Goal: Navigation & Orientation: Find specific page/section

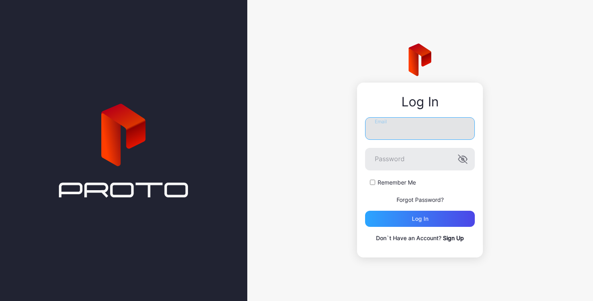
click at [403, 127] on input "Email" at bounding box center [420, 128] width 110 height 23
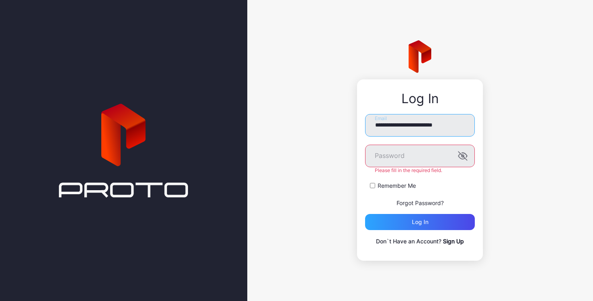
drag, startPoint x: 469, startPoint y: 125, endPoint x: 360, endPoint y: 131, distance: 109.1
click at [360, 131] on div "**********" at bounding box center [420, 170] width 126 height 182
drag, startPoint x: 465, startPoint y: 124, endPoint x: 355, endPoint y: 123, distance: 109.7
click at [355, 123] on div "**********" at bounding box center [420, 150] width 346 height 301
type input "**********"
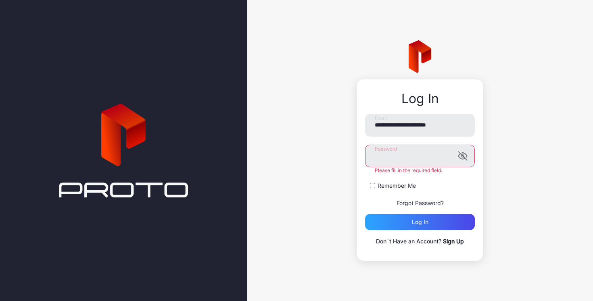
click at [365, 214] on button "Log in" at bounding box center [420, 222] width 110 height 16
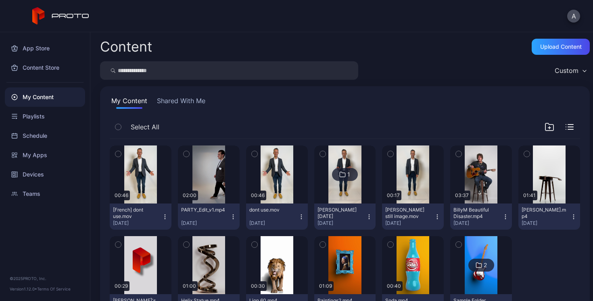
click at [184, 99] on button "Shared With Me" at bounding box center [181, 102] width 52 height 13
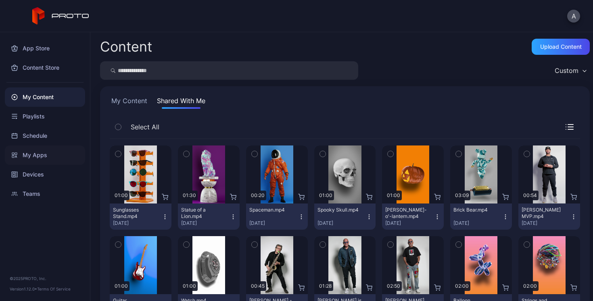
click at [31, 157] on div "My Apps" at bounding box center [45, 155] width 80 height 19
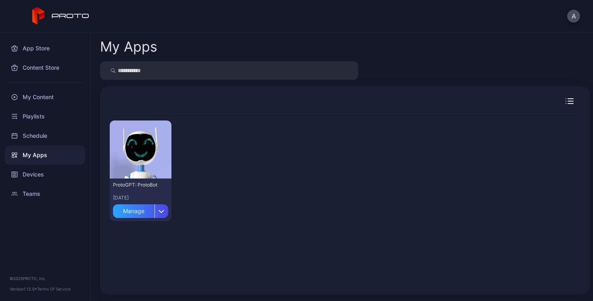
click at [170, 71] on input "search" at bounding box center [229, 70] width 258 height 19
type input "****"
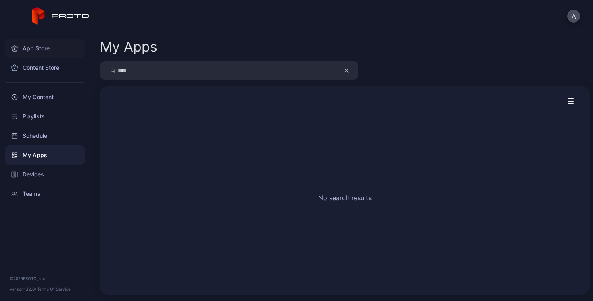
click at [37, 49] on div "App Store" at bounding box center [45, 48] width 80 height 19
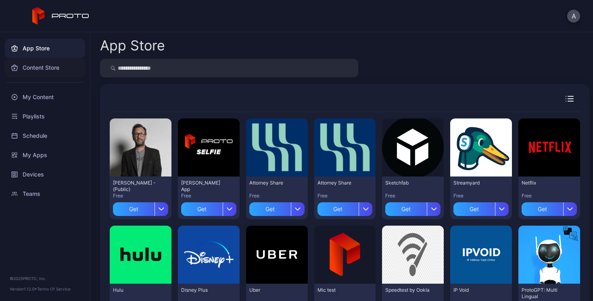
click at [43, 68] on div "Content Store" at bounding box center [45, 67] width 80 height 19
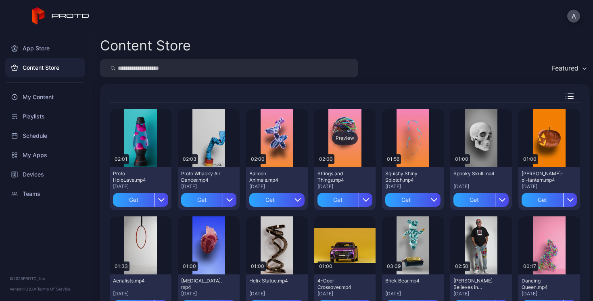
scroll to position [4, 0]
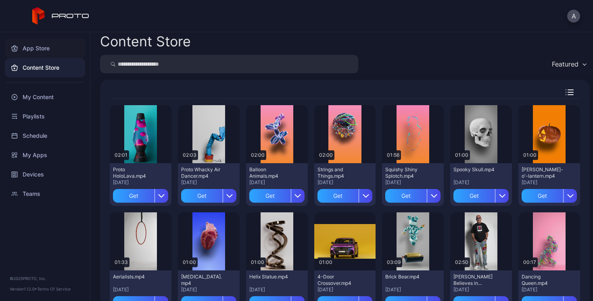
click at [32, 50] on div "App Store" at bounding box center [45, 48] width 80 height 19
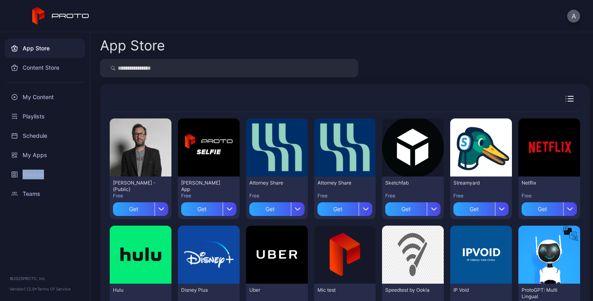
click at [574, 17] on button "A" at bounding box center [573, 16] width 13 height 13
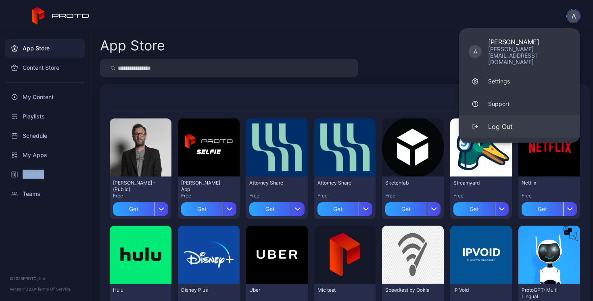
click at [500, 122] on div "Log Out" at bounding box center [500, 127] width 25 height 10
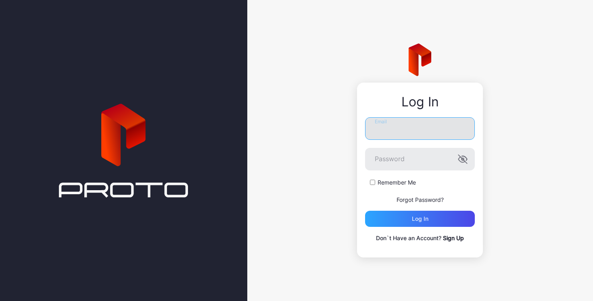
click at [424, 129] on input "Email" at bounding box center [420, 128] width 110 height 23
type input "**********"
click at [467, 161] on icon "button" at bounding box center [463, 159] width 10 height 10
click at [392, 183] on label "Remember Me" at bounding box center [397, 183] width 38 height 8
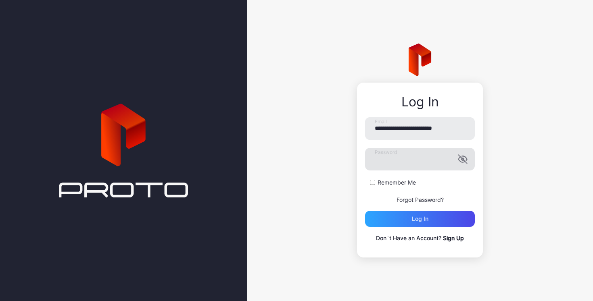
click at [392, 183] on label "Remember Me" at bounding box center [397, 183] width 38 height 8
click at [416, 221] on div "Log in" at bounding box center [420, 219] width 17 height 6
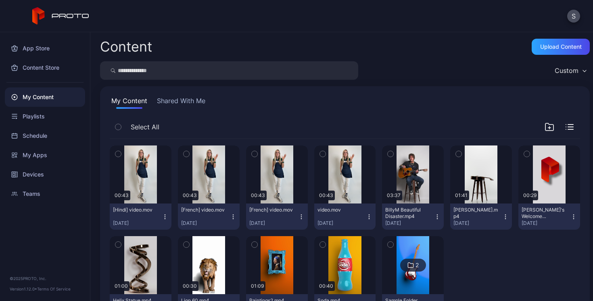
click at [187, 102] on button "Shared With Me" at bounding box center [181, 102] width 52 height 13
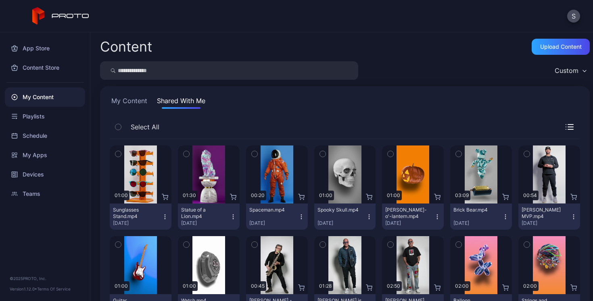
click at [132, 102] on button "My Content" at bounding box center [129, 102] width 39 height 13
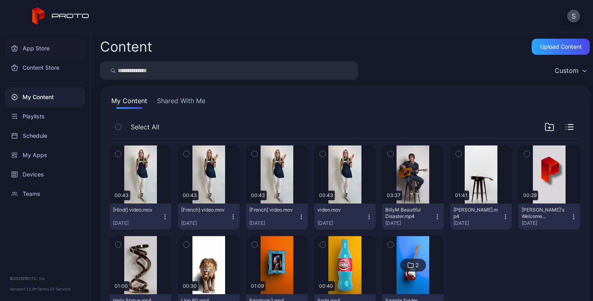
click at [37, 48] on div "App Store" at bounding box center [45, 48] width 80 height 19
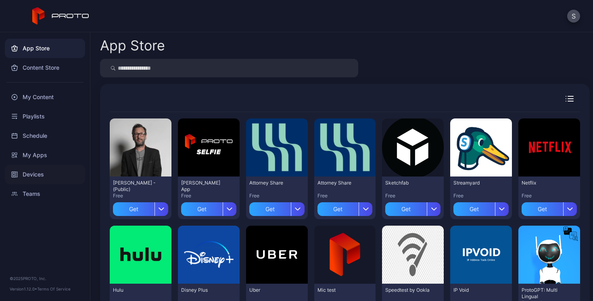
click at [39, 173] on div "Devices" at bounding box center [45, 174] width 80 height 19
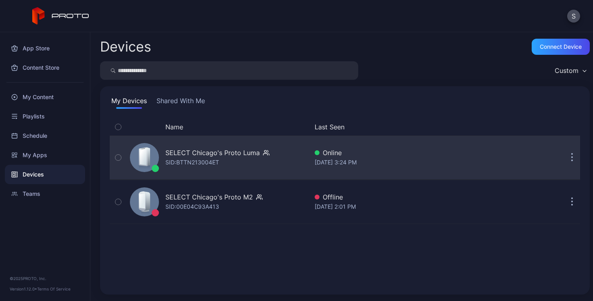
click at [571, 159] on icon "button" at bounding box center [572, 157] width 2 height 9
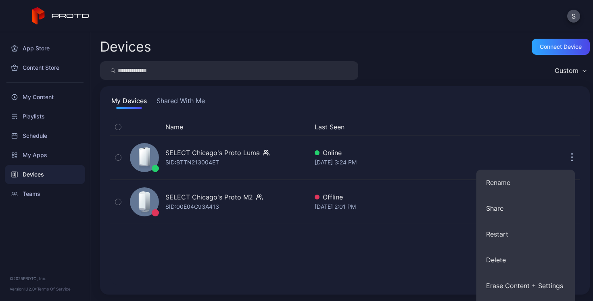
click at [473, 113] on div "Name Last Seen SELECT Chicago's Proto [PERSON_NAME]: BTTN213004ET Online [DATE]…" at bounding box center [344, 201] width 483 height 179
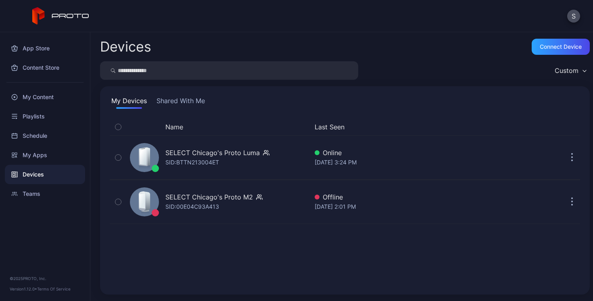
click at [177, 102] on button "Shared With Me" at bounding box center [181, 102] width 52 height 13
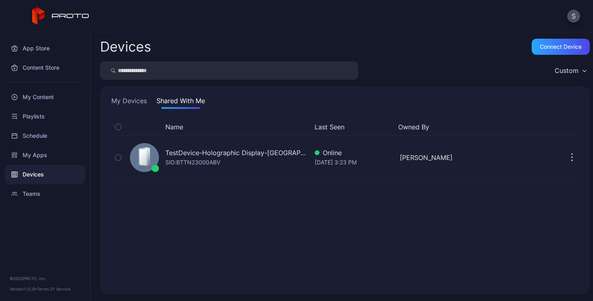
click at [134, 101] on button "My Devices" at bounding box center [129, 102] width 39 height 13
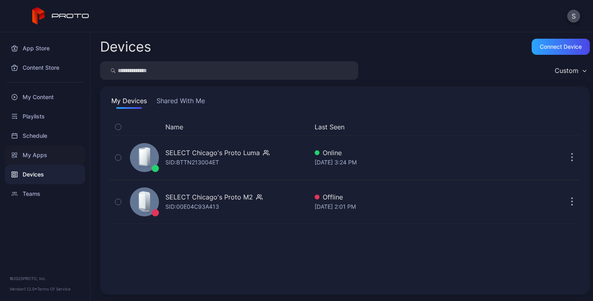
click at [36, 155] on div "My Apps" at bounding box center [45, 155] width 80 height 19
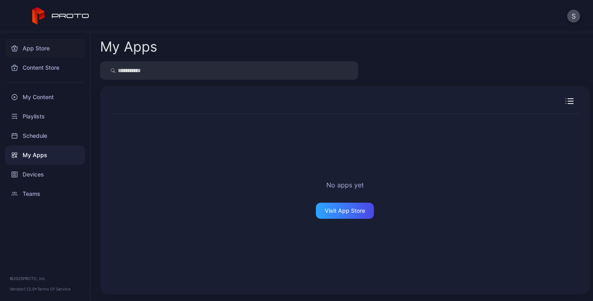
click at [36, 48] on div "App Store" at bounding box center [45, 48] width 80 height 19
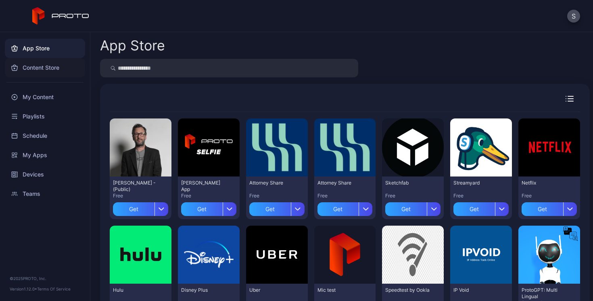
click at [39, 72] on div "Content Store" at bounding box center [45, 67] width 80 height 19
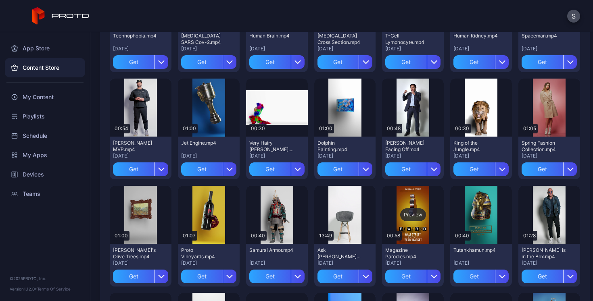
scroll to position [349, 0]
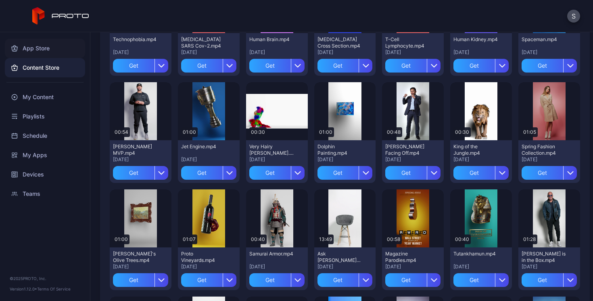
click at [37, 47] on div "App Store" at bounding box center [45, 48] width 80 height 19
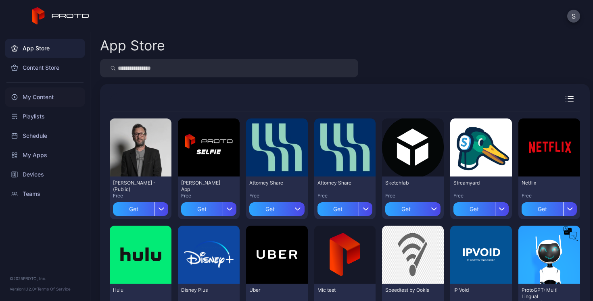
click at [29, 99] on div "My Content" at bounding box center [45, 97] width 80 height 19
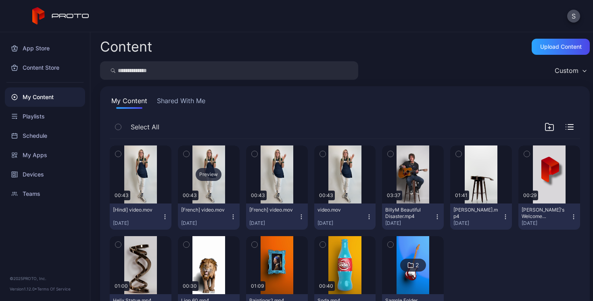
scroll to position [4, 0]
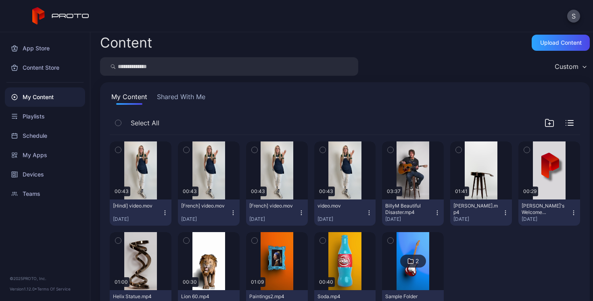
click at [181, 96] on button "Shared With Me" at bounding box center [181, 98] width 52 height 13
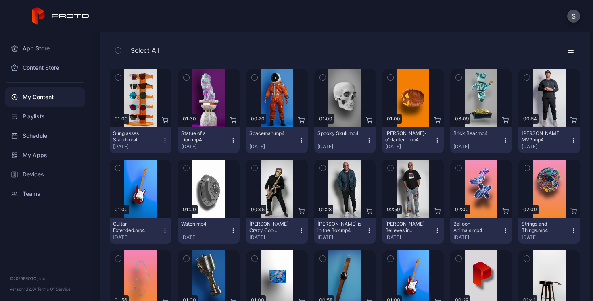
scroll to position [13, 0]
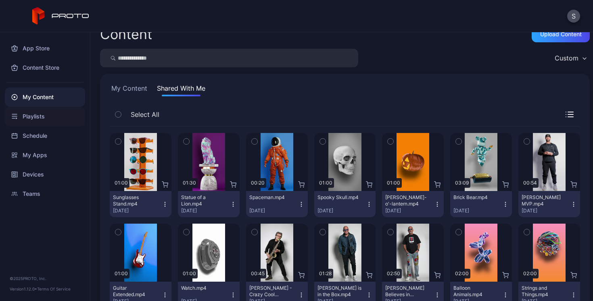
click at [34, 118] on div "Playlists" at bounding box center [45, 116] width 80 height 19
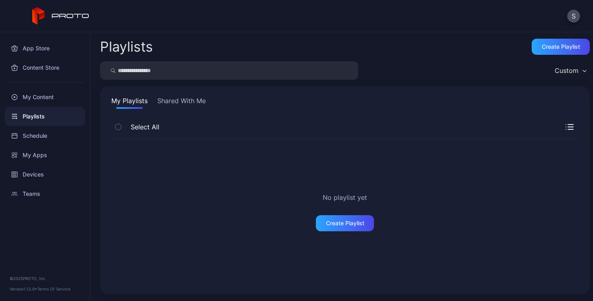
click at [182, 99] on button "Shared With Me" at bounding box center [182, 102] width 52 height 13
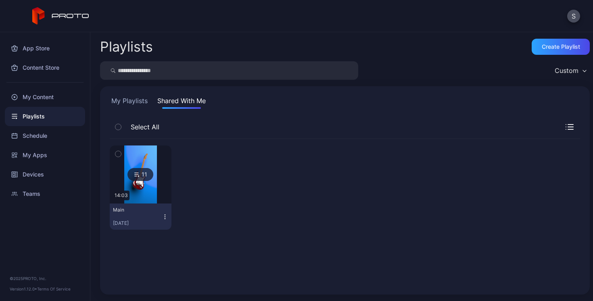
click at [122, 106] on button "My Playlists" at bounding box center [130, 102] width 40 height 13
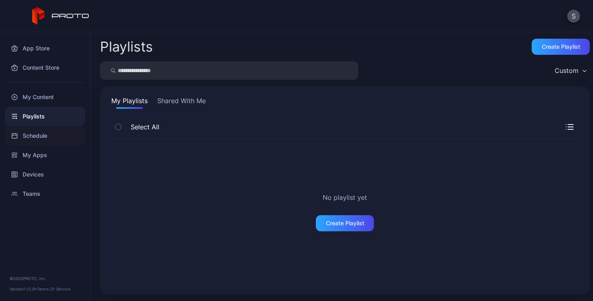
click at [40, 137] on div "Schedule" at bounding box center [45, 135] width 80 height 19
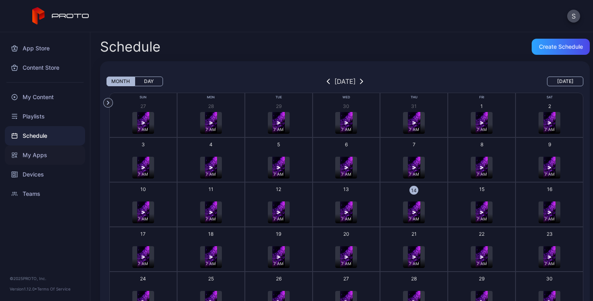
click at [37, 152] on div "My Apps" at bounding box center [45, 155] width 80 height 19
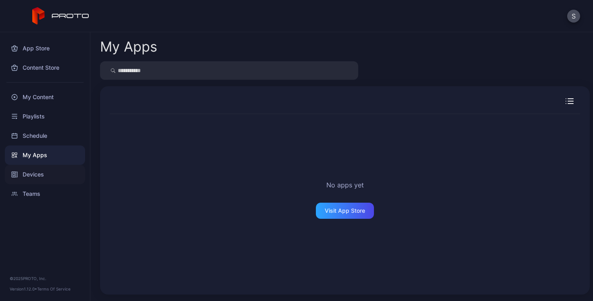
click at [34, 172] on div "Devices" at bounding box center [45, 174] width 80 height 19
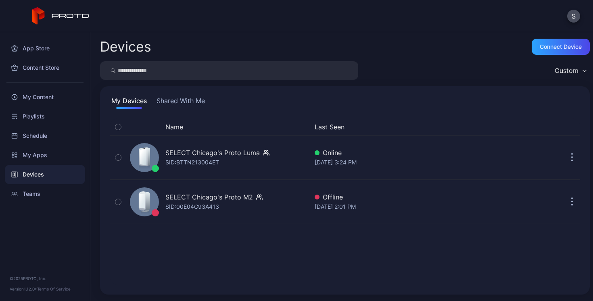
click at [178, 101] on button "Shared With Me" at bounding box center [181, 102] width 52 height 13
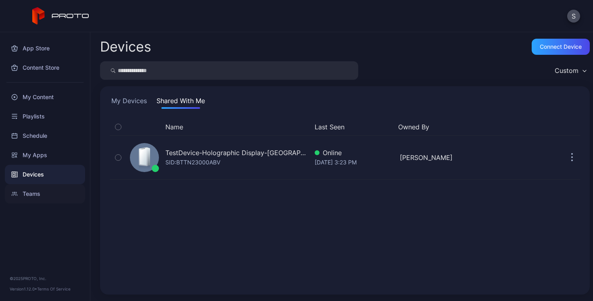
click at [31, 194] on div "Teams" at bounding box center [45, 193] width 80 height 19
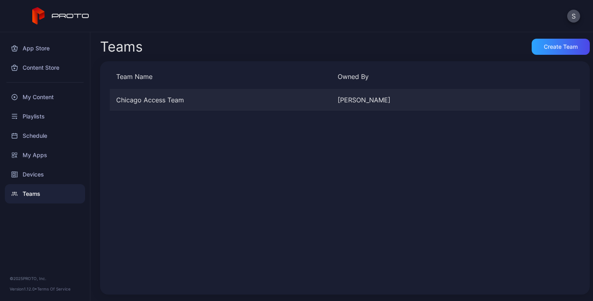
click at [133, 101] on div "Chicago Access Team" at bounding box center [220, 100] width 221 height 10
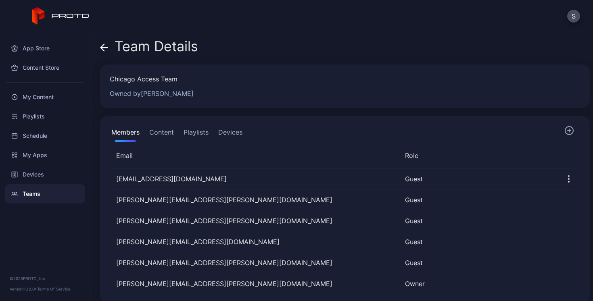
click at [103, 48] on icon at bounding box center [104, 48] width 8 height 8
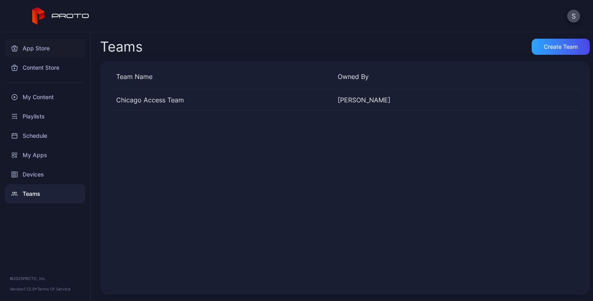
click at [32, 52] on div "App Store" at bounding box center [45, 48] width 80 height 19
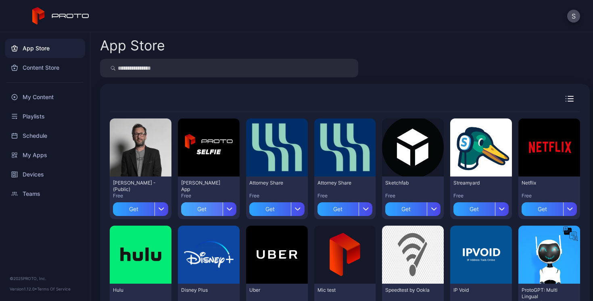
click at [203, 211] on div "Get" at bounding box center [202, 209] width 42 height 14
click at [132, 209] on div "Get" at bounding box center [134, 209] width 42 height 14
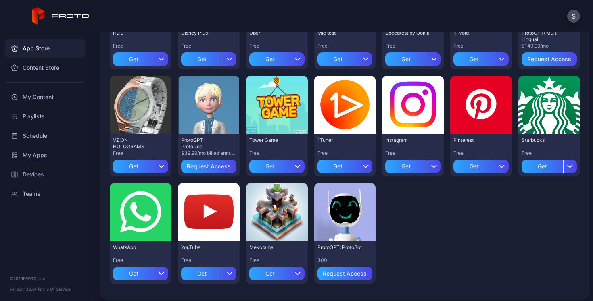
scroll to position [263, 0]
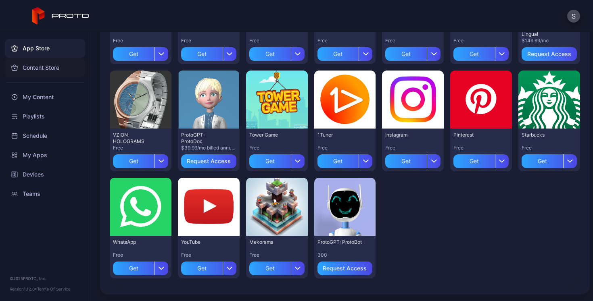
click at [41, 67] on div "Content Store" at bounding box center [45, 67] width 80 height 19
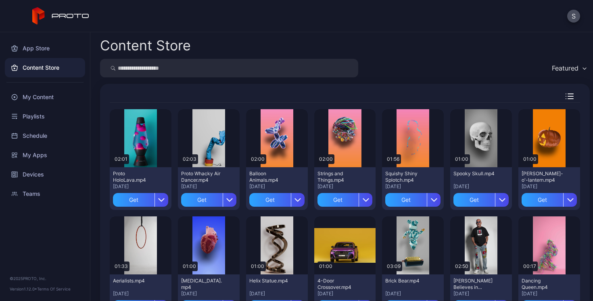
click at [565, 69] on div "Featured" at bounding box center [565, 68] width 27 height 8
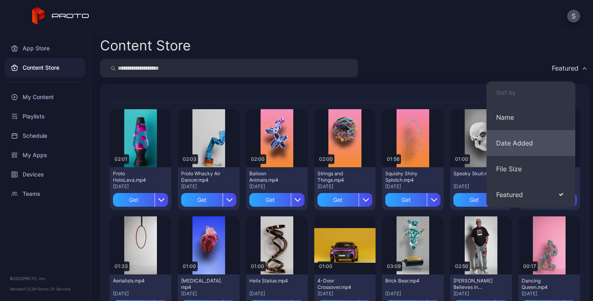
click at [516, 142] on button "Date Added" at bounding box center [530, 143] width 89 height 26
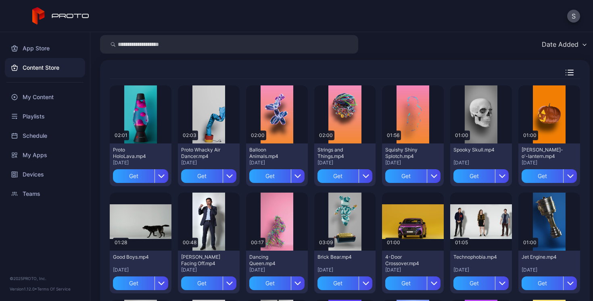
scroll to position [27, 0]
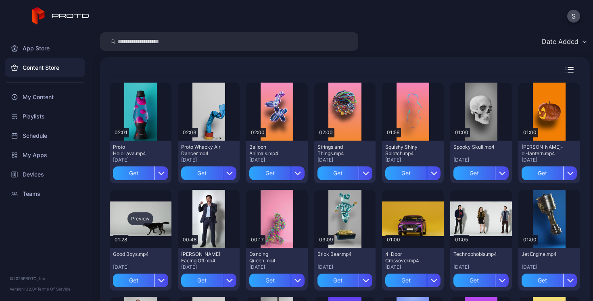
click at [138, 220] on div "Preview" at bounding box center [140, 219] width 26 height 13
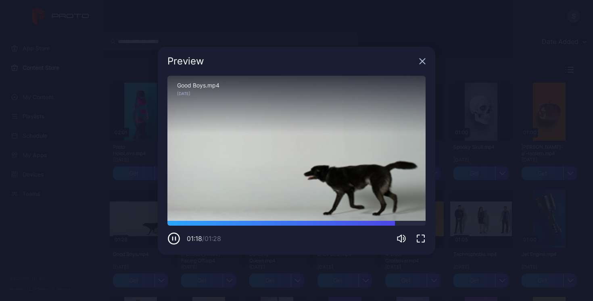
click at [423, 63] on icon "button" at bounding box center [422, 61] width 6 height 6
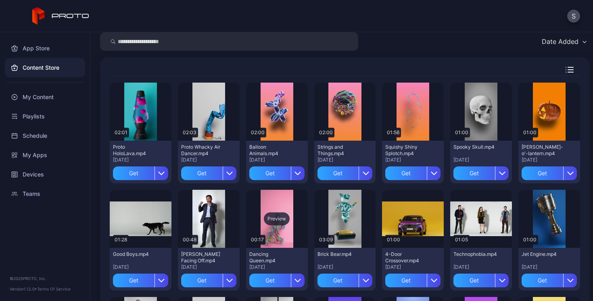
click at [270, 202] on div "Preview" at bounding box center [277, 219] width 62 height 58
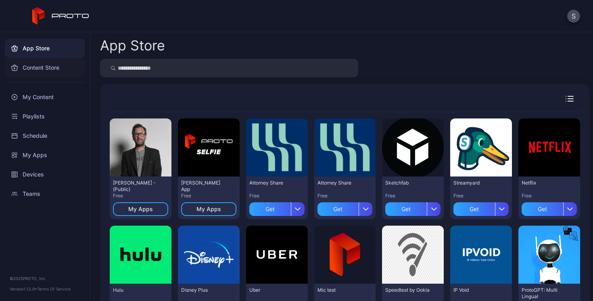
click at [45, 68] on div "Content Store" at bounding box center [45, 67] width 80 height 19
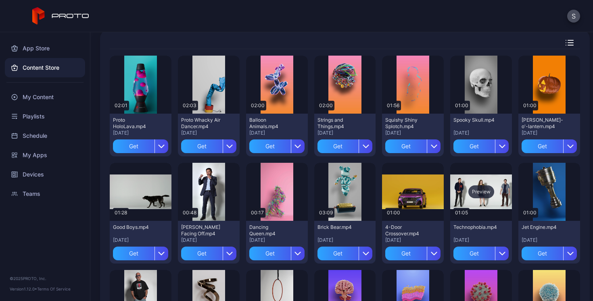
scroll to position [56, 0]
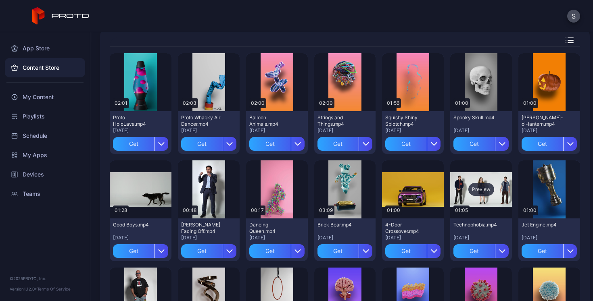
click at [474, 200] on div "Preview" at bounding box center [481, 190] width 62 height 58
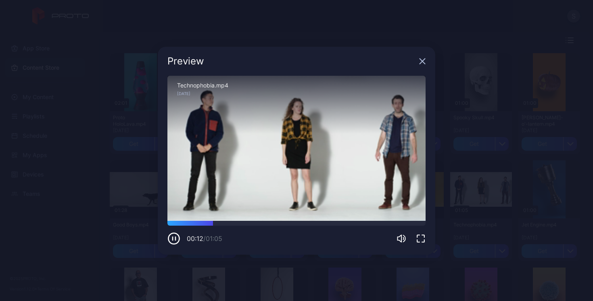
click at [423, 62] on icon "button" at bounding box center [422, 60] width 5 height 5
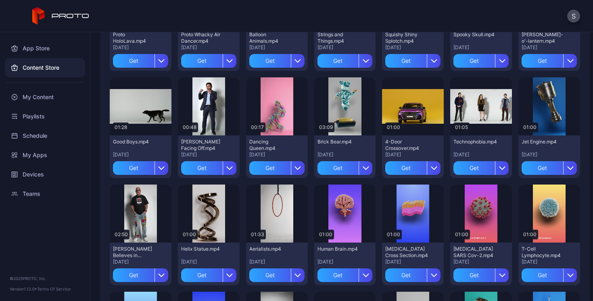
scroll to position [140, 0]
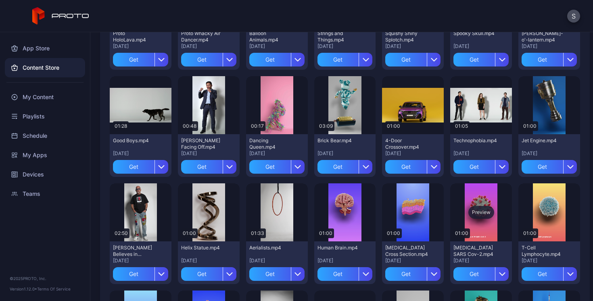
click at [473, 200] on div "Preview" at bounding box center [481, 213] width 62 height 58
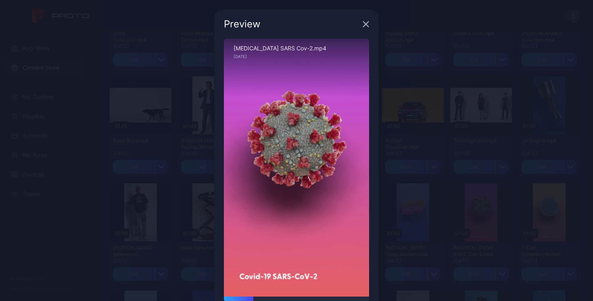
click at [363, 25] on icon "button" at bounding box center [365, 24] width 5 height 5
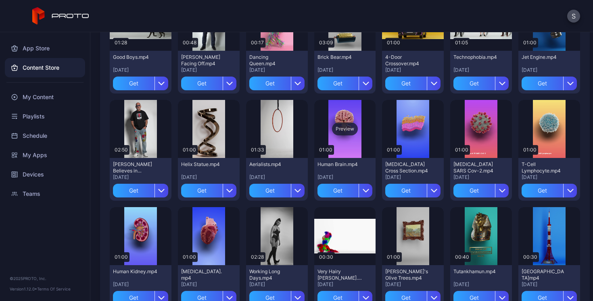
scroll to position [225, 0]
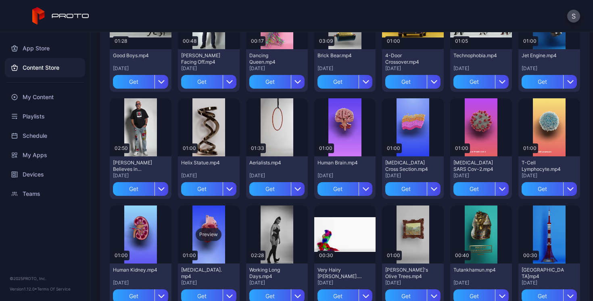
click at [205, 217] on div "Preview" at bounding box center [209, 235] width 62 height 58
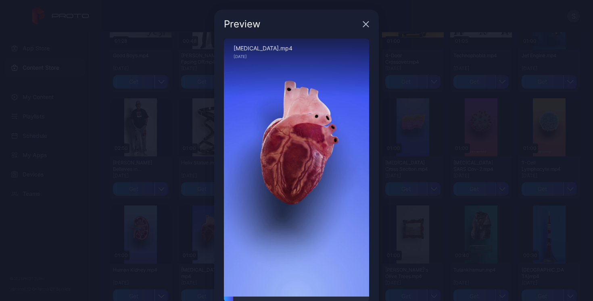
click at [363, 25] on icon "button" at bounding box center [366, 24] width 6 height 6
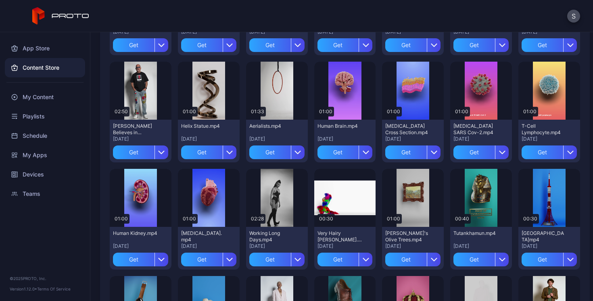
scroll to position [271, 0]
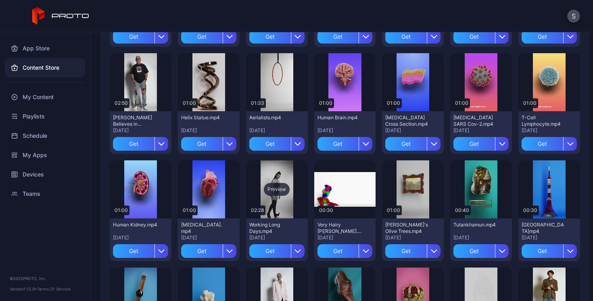
click at [272, 171] on div "Preview" at bounding box center [277, 190] width 62 height 58
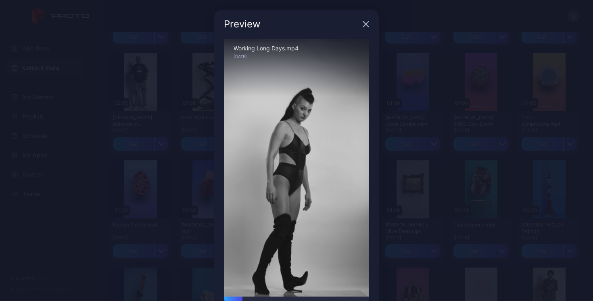
click at [363, 25] on icon "button" at bounding box center [365, 24] width 5 height 5
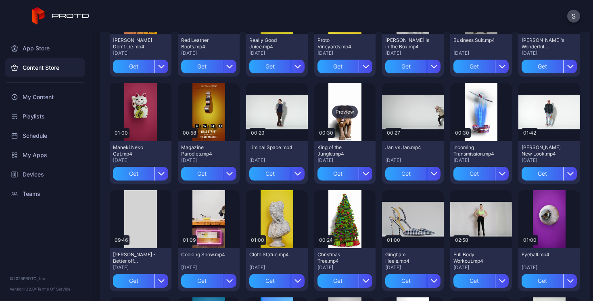
scroll to position [887, 0]
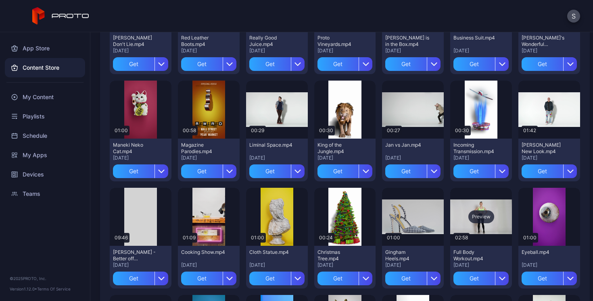
click at [457, 206] on div "Preview" at bounding box center [481, 217] width 62 height 58
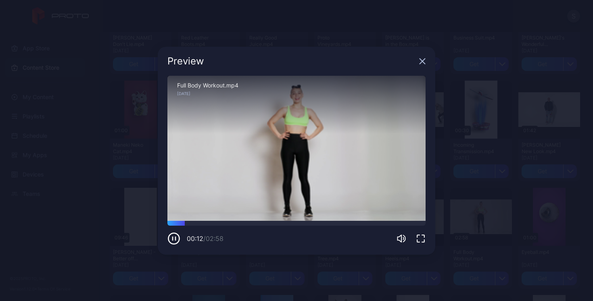
click at [423, 61] on icon "button" at bounding box center [422, 61] width 6 height 6
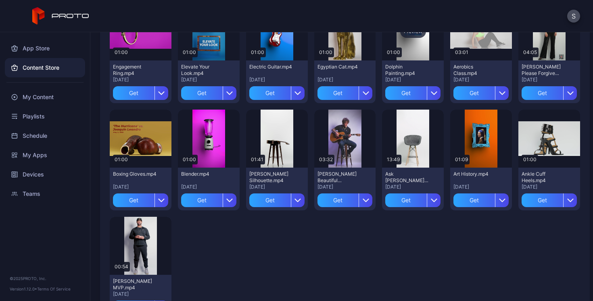
scroll to position [1182, 0]
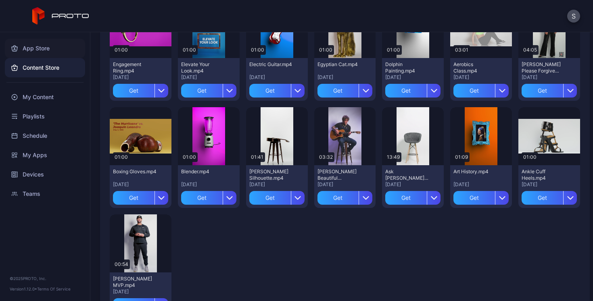
click at [32, 47] on div "App Store" at bounding box center [45, 48] width 80 height 19
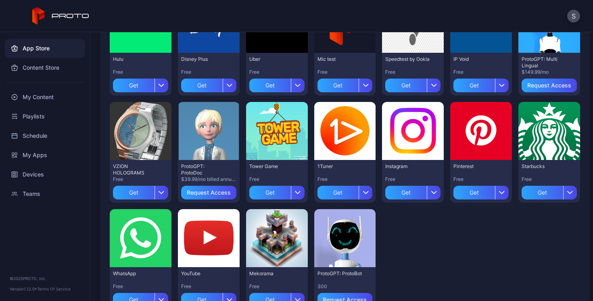
scroll to position [215, 0]
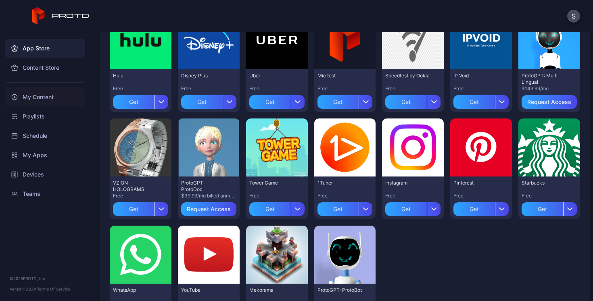
click at [40, 99] on div "My Content" at bounding box center [45, 97] width 80 height 19
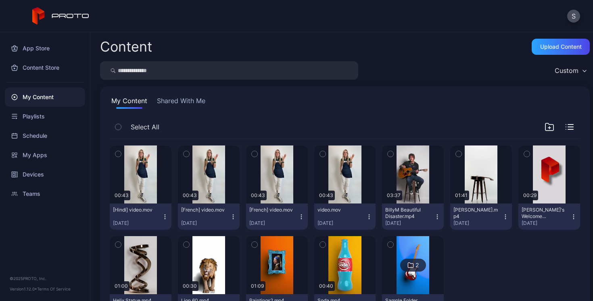
click at [232, 217] on icon "button" at bounding box center [233, 217] width 6 height 6
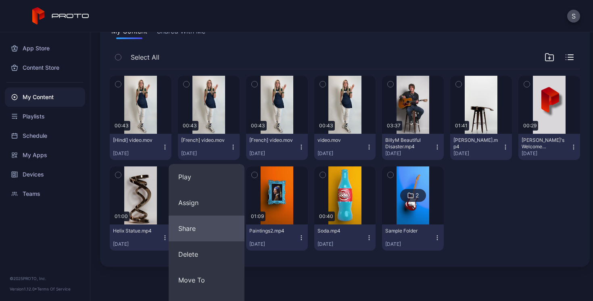
scroll to position [81, 0]
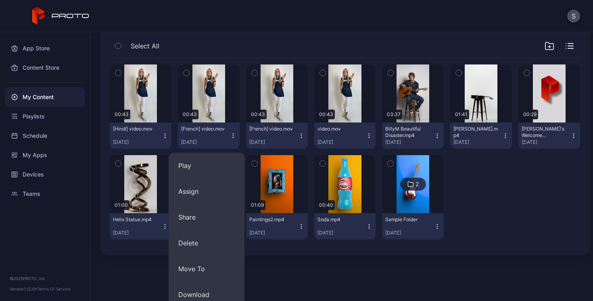
click at [235, 44] on div "My Content Shared With Me Select All Preview 00:43 [Hindi] video.mov [DATE] Pre…" at bounding box center [345, 130] width 490 height 250
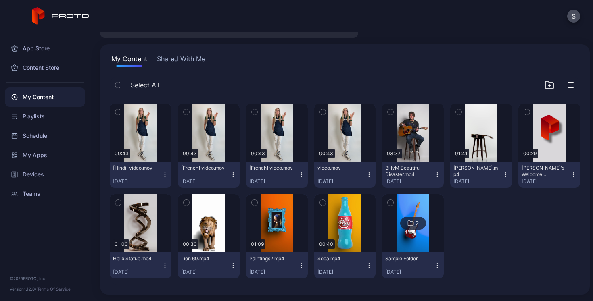
scroll to position [42, 0]
click at [185, 60] on button "Shared With Me" at bounding box center [181, 60] width 52 height 13
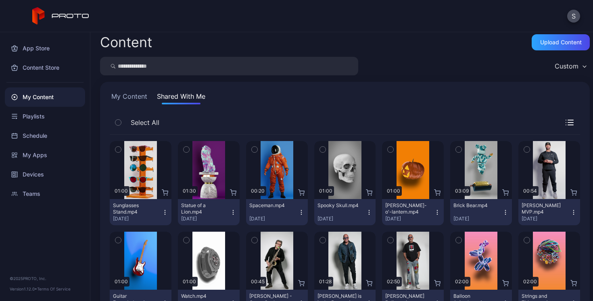
scroll to position [0, 0]
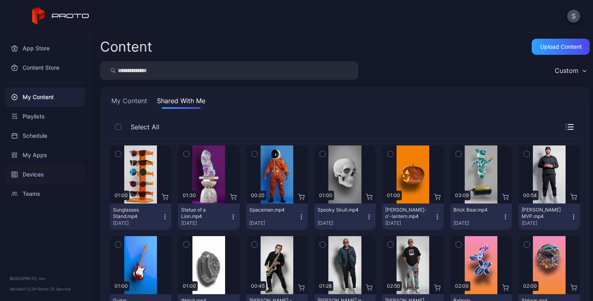
click at [32, 175] on div "Devices" at bounding box center [45, 174] width 80 height 19
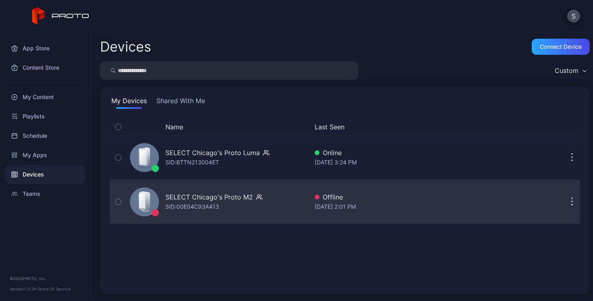
click at [572, 202] on icon "button" at bounding box center [572, 202] width 1 height 1
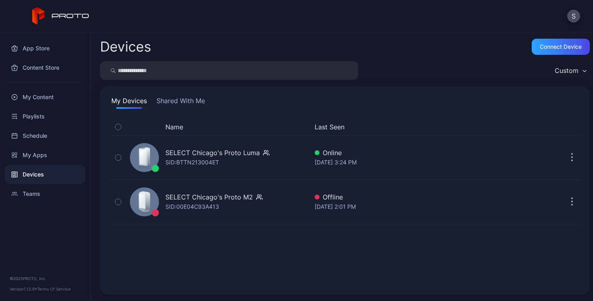
click at [386, 208] on div "Devices Connect device Custom My Devices Shared With Me Name Last Seen SELECT C…" at bounding box center [341, 166] width 503 height 269
click at [34, 98] on div "My Content" at bounding box center [45, 97] width 80 height 19
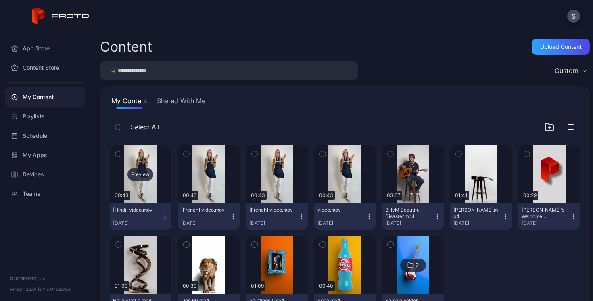
click at [139, 176] on div "Preview" at bounding box center [140, 174] width 26 height 13
click at [33, 120] on div "Playlists" at bounding box center [45, 116] width 80 height 19
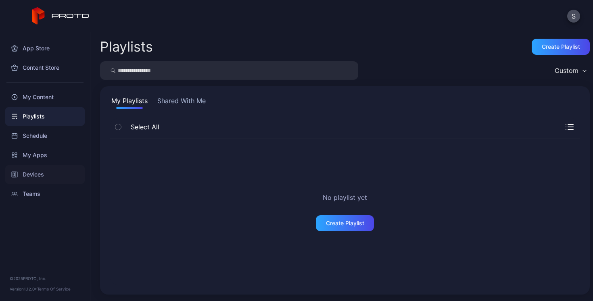
click at [32, 175] on div "Devices" at bounding box center [45, 174] width 80 height 19
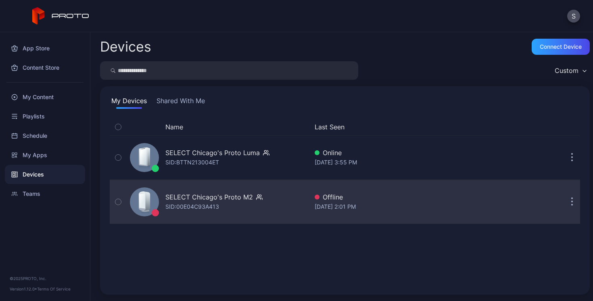
click at [571, 201] on icon "button" at bounding box center [572, 202] width 2 height 9
click at [245, 52] on div "Devices Connect device Custom My Devices Shared With Me Name Last Seen SELECT C…" at bounding box center [341, 166] width 503 height 269
click at [118, 202] on icon "button" at bounding box center [118, 202] width 6 height 9
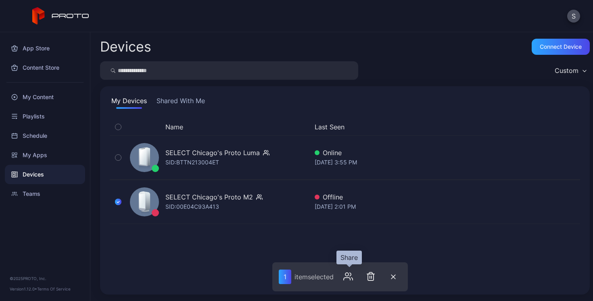
click at [350, 278] on icon "button" at bounding box center [347, 279] width 6 height 2
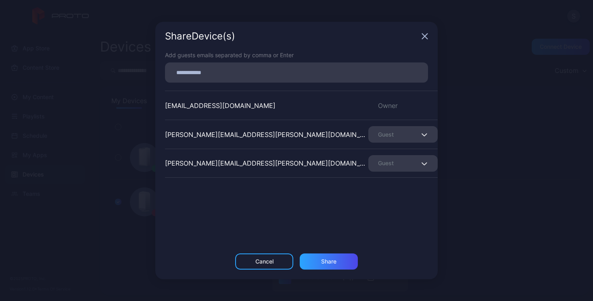
click at [424, 38] on icon "button" at bounding box center [424, 36] width 5 height 5
